Goal: Entertainment & Leisure: Consume media (video, audio)

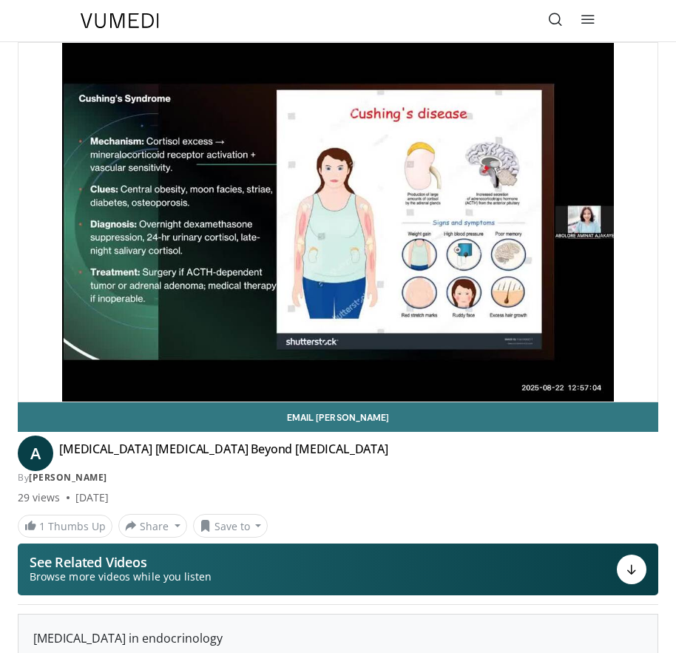
click at [18, 372] on button "Pause" at bounding box center [33, 387] width 30 height 30
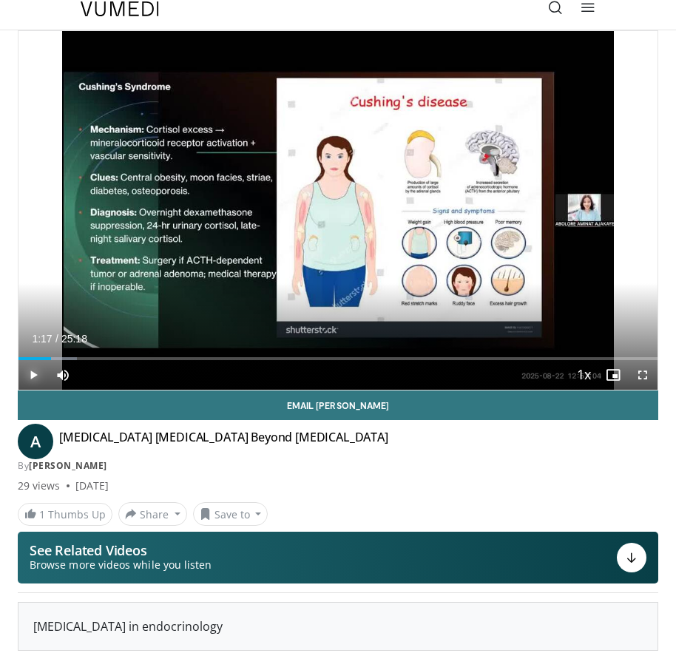
scroll to position [8, 0]
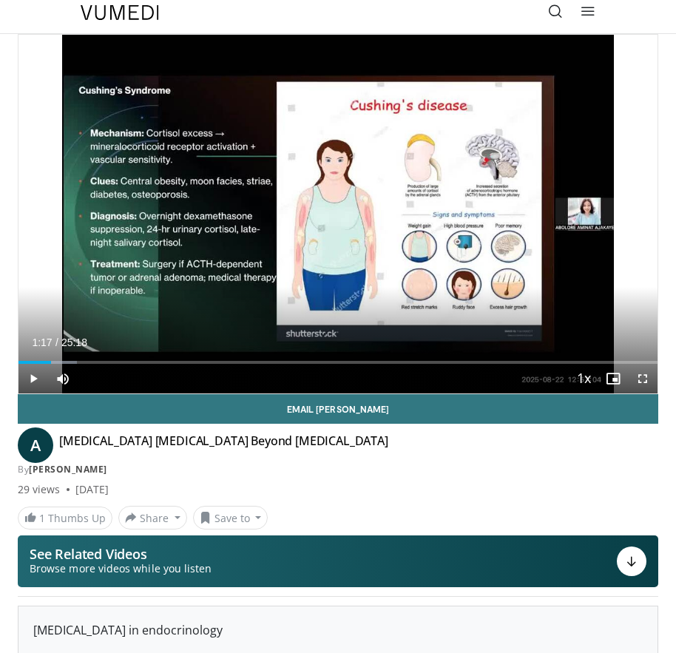
drag, startPoint x: 683, startPoint y: 57, endPoint x: 675, endPoint y: 33, distance: 25.7
click at [675, 33] on header "Specialties Adult & Family Medicine Allergy, [MEDICAL_DATA], Immunology Anesthe…" at bounding box center [338, 13] width 676 height 42
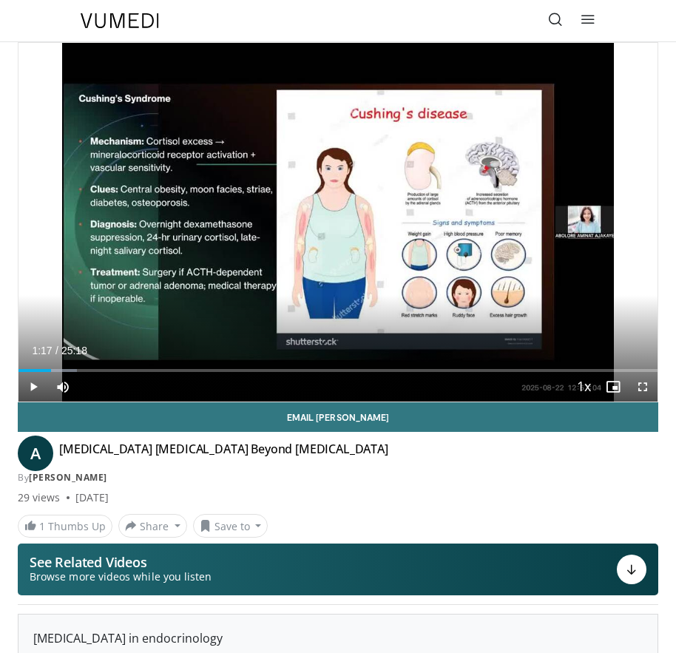
drag, startPoint x: 675, startPoint y: 33, endPoint x: 660, endPoint y: 129, distance: 98.1
drag, startPoint x: 657, startPoint y: 133, endPoint x: 647, endPoint y: 138, distance: 10.6
click at [648, 138] on div "10 seconds Tap to unmute" at bounding box center [337, 222] width 639 height 359
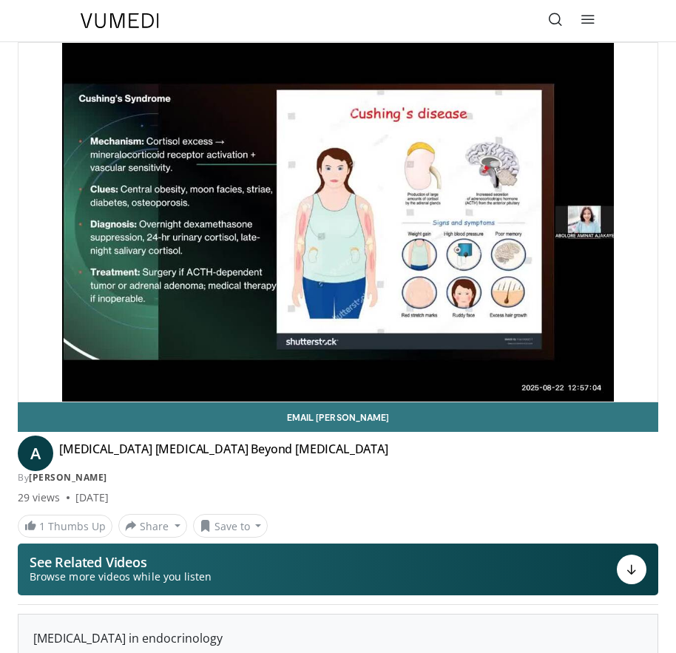
drag, startPoint x: 608, startPoint y: 475, endPoint x: 630, endPoint y: 438, distance: 43.1
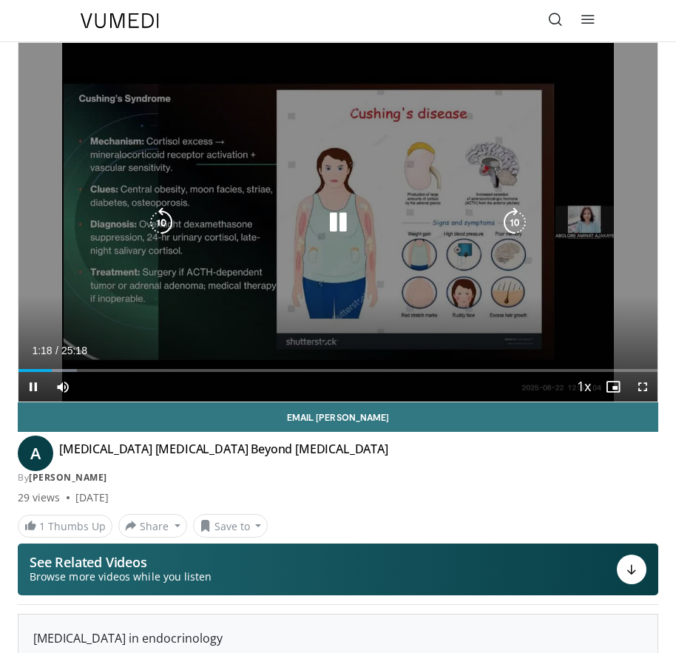
click at [436, 316] on div "10 seconds Tap to unmute" at bounding box center [337, 222] width 639 height 359
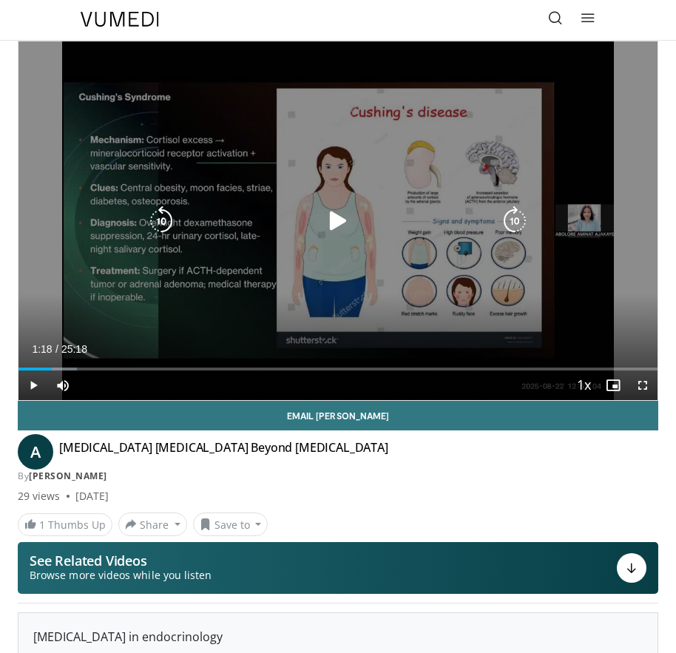
drag, startPoint x: 436, startPoint y: 316, endPoint x: 295, endPoint y: 243, distance: 159.2
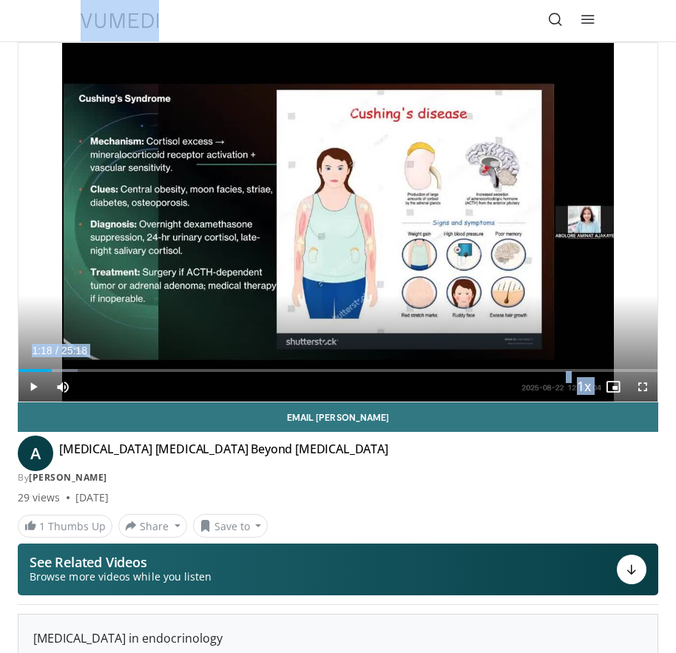
drag, startPoint x: 312, startPoint y: 189, endPoint x: -508, endPoint y: -90, distance: 866.8
click at [0, 0] on html "Specialties Adult & Family Medicine Allergy, [MEDICAL_DATA], Immunology Anesthe…" at bounding box center [338, 326] width 676 height 653
click at [0, 321] on html "Specialties Adult & Family Medicine Allergy, [MEDICAL_DATA], Immunology Anesthe…" at bounding box center [338, 326] width 676 height 653
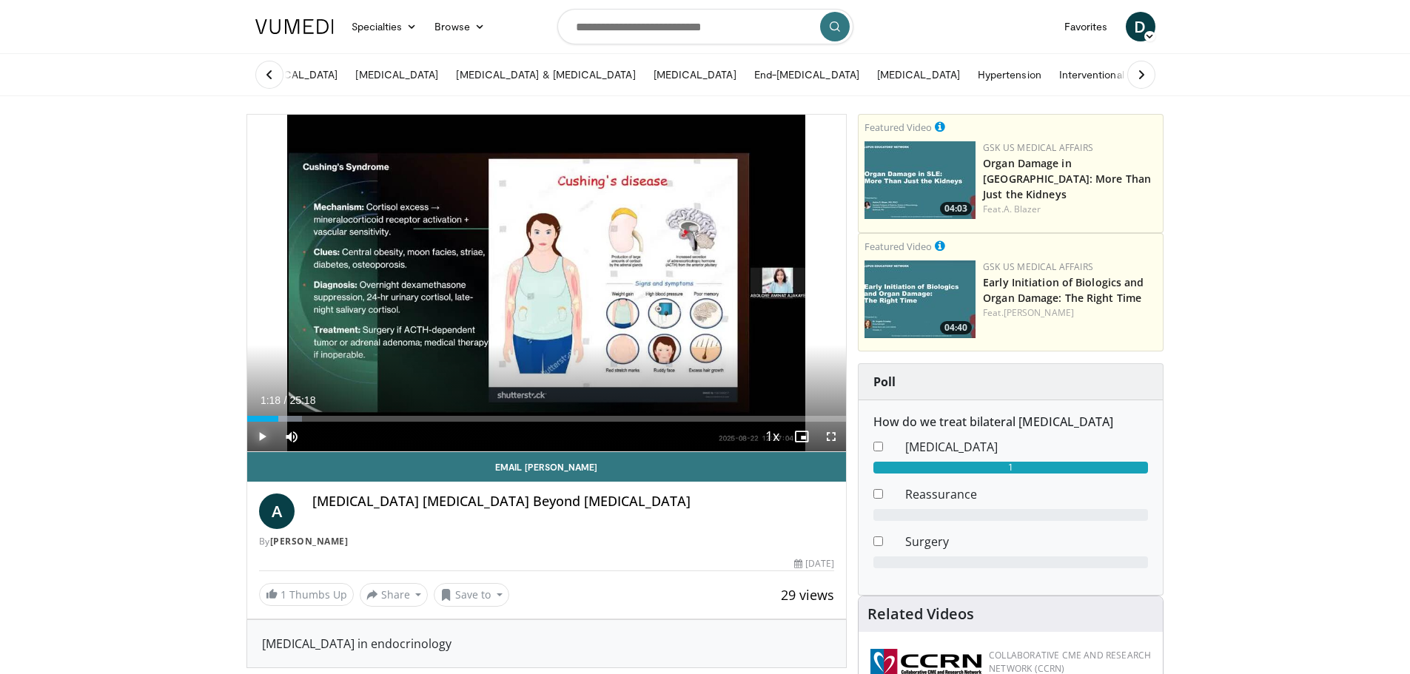
click at [262, 437] on span "Video Player" at bounding box center [262, 437] width 30 height 30
click at [256, 438] on span "Video Player" at bounding box center [262, 437] width 30 height 30
click at [255, 440] on span "Video Player" at bounding box center [262, 437] width 30 height 30
click at [258, 439] on span "Video Player" at bounding box center [262, 437] width 30 height 30
